Goal: Transaction & Acquisition: Purchase product/service

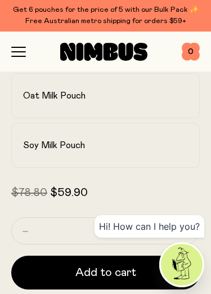
scroll to position [531, 0]
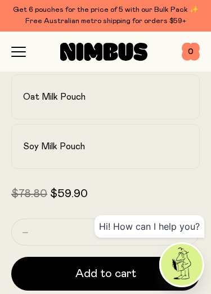
click at [77, 149] on h2 "Soy Milk Pouch" at bounding box center [54, 146] width 62 height 11
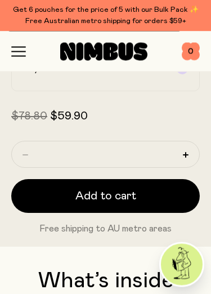
scroll to position [606, 0]
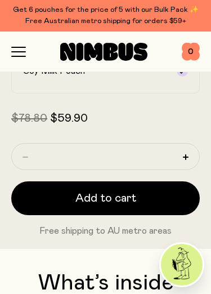
click at [18, 50] on icon "button" at bounding box center [18, 52] width 15 height 10
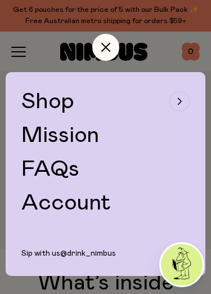
click at [65, 99] on span "Shop" at bounding box center [47, 101] width 53 height 23
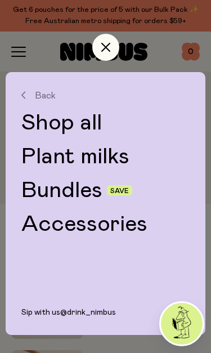
scroll to position [650, 0]
click at [109, 158] on link "Plant milks" at bounding box center [105, 156] width 168 height 23
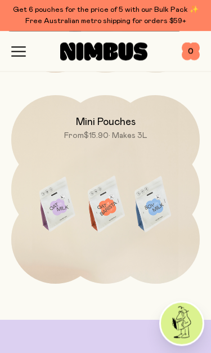
scroll to position [716, 0]
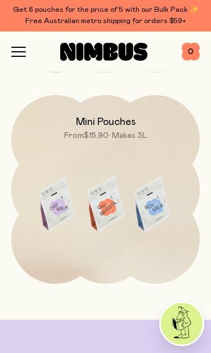
click at [160, 184] on img at bounding box center [105, 206] width 189 height 222
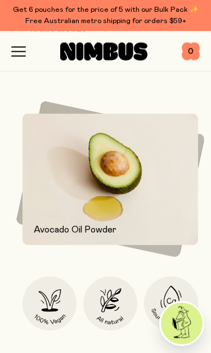
scroll to position [821, 0]
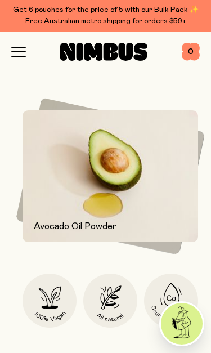
click at [163, 194] on img at bounding box center [111, 176] width 176 height 132
click at [167, 198] on img at bounding box center [111, 176] width 176 height 132
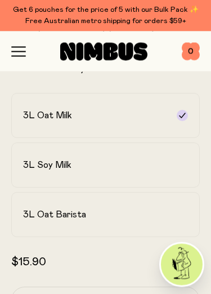
scroll to position [298, 0]
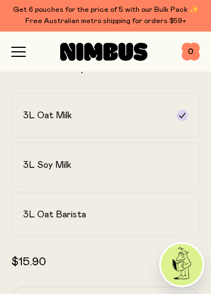
click at [134, 165] on div "3L Soy Milk" at bounding box center [95, 164] width 145 height 11
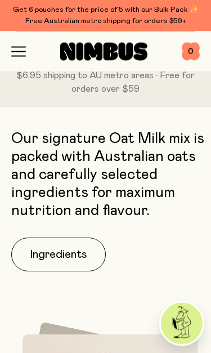
scroll to position [0, 0]
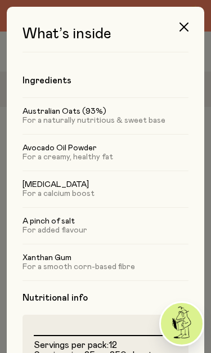
click at [185, 30] on icon "button" at bounding box center [184, 27] width 9 height 9
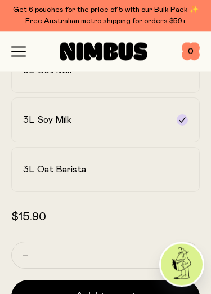
scroll to position [343, 0]
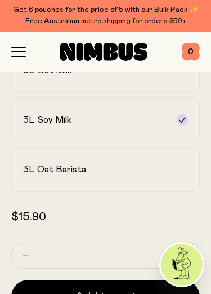
click at [143, 120] on div "3L Soy Milk" at bounding box center [95, 119] width 145 height 11
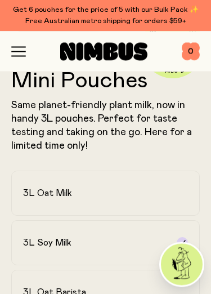
scroll to position [198, 0]
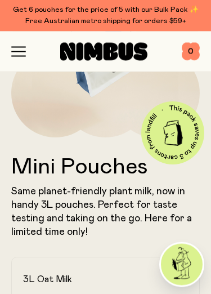
click at [17, 50] on icon "button" at bounding box center [18, 52] width 15 height 10
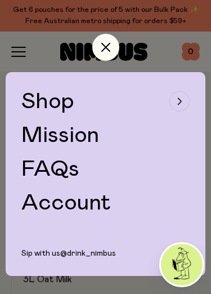
click at [122, 101] on button "Shop" at bounding box center [105, 101] width 168 height 23
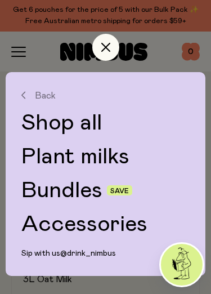
click at [108, 155] on link "Plant milks" at bounding box center [105, 156] width 168 height 23
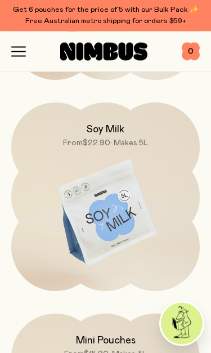
scroll to position [499, 0]
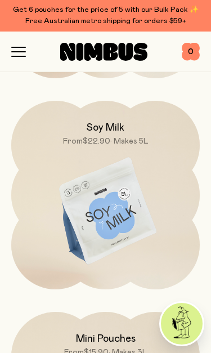
click at [116, 214] on img at bounding box center [105, 212] width 189 height 222
click at [110, 214] on img at bounding box center [105, 212] width 189 height 222
